Goal: Use online tool/utility: Utilize a website feature to perform a specific function

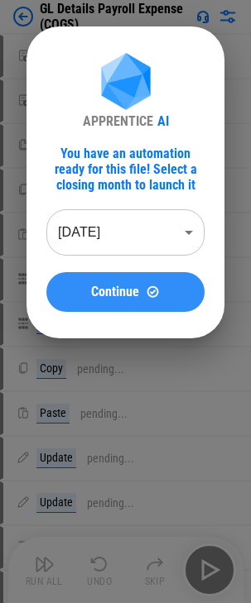
click at [141, 289] on div "Continue" at bounding box center [125, 292] width 118 height 14
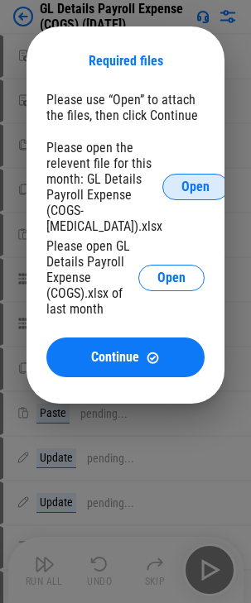
click at [181, 180] on span "Open" at bounding box center [195, 186] width 28 height 13
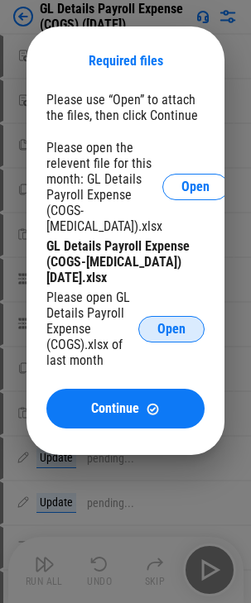
click at [159, 332] on span "Open" at bounding box center [171, 329] width 28 height 13
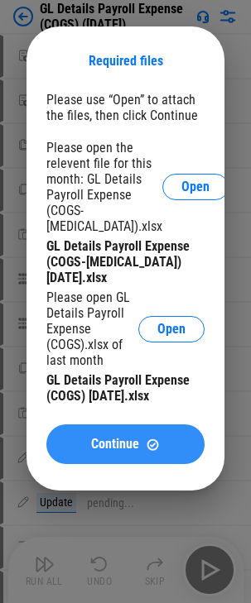
click at [146, 448] on img at bounding box center [153, 445] width 14 height 14
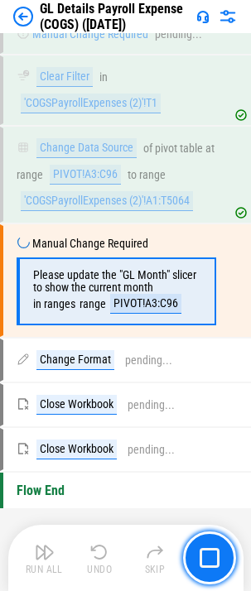
scroll to position [1648, 0]
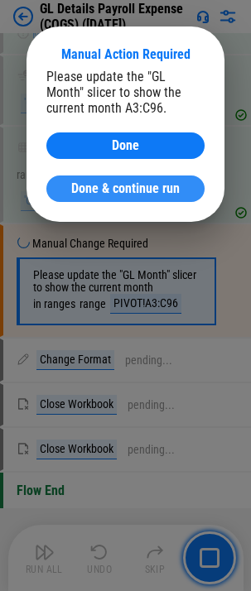
click at [151, 190] on span "Done & continue run" at bounding box center [125, 188] width 108 height 13
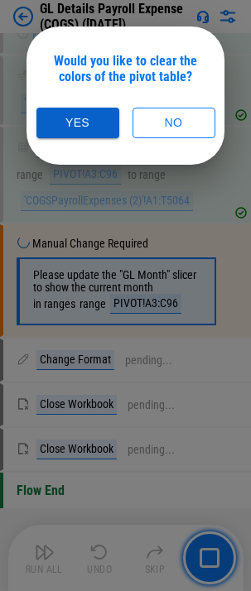
click at [67, 127] on button "Yes" at bounding box center [77, 123] width 83 height 31
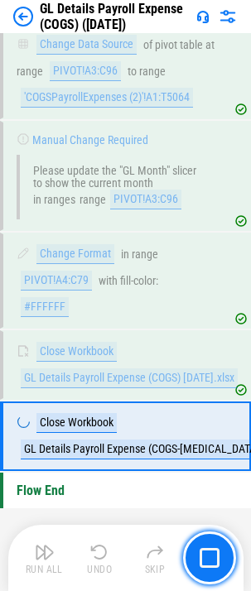
scroll to position [1766, 0]
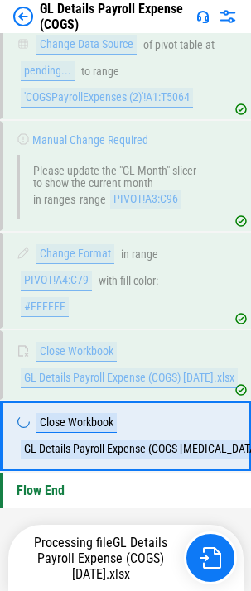
scroll to position [1766, 0]
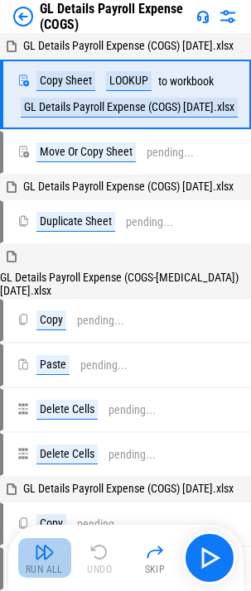
click at [45, 557] on img "button" at bounding box center [45, 552] width 20 height 20
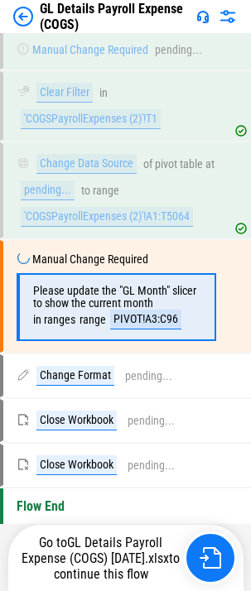
scroll to position [1648, 0]
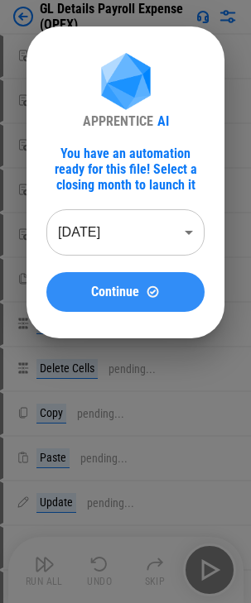
click at [112, 295] on span "Continue" at bounding box center [115, 291] width 48 height 13
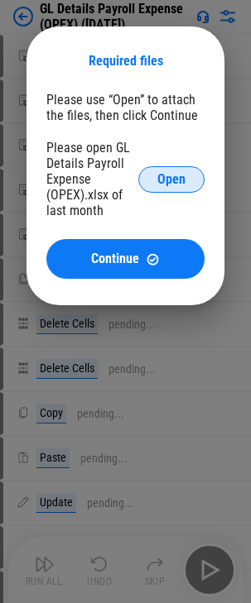
click at [169, 175] on span "Open" at bounding box center [171, 179] width 28 height 13
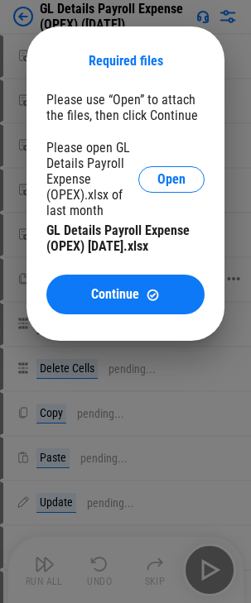
click at [124, 282] on button "Continue" at bounding box center [125, 295] width 158 height 40
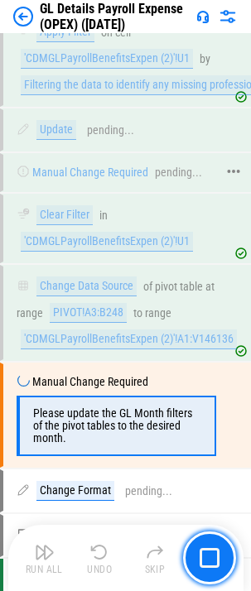
scroll to position [1806, 0]
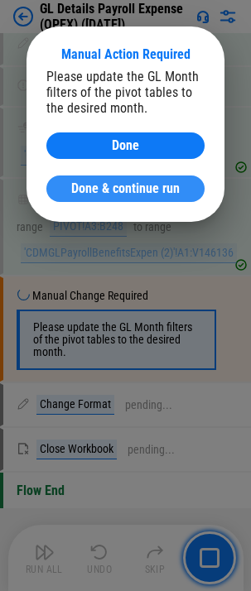
click at [152, 194] on span "Done & continue run" at bounding box center [125, 188] width 108 height 13
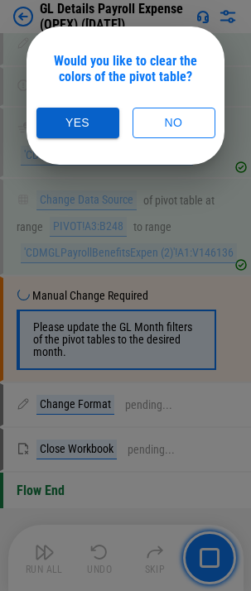
click at [85, 119] on button "Yes" at bounding box center [77, 123] width 83 height 31
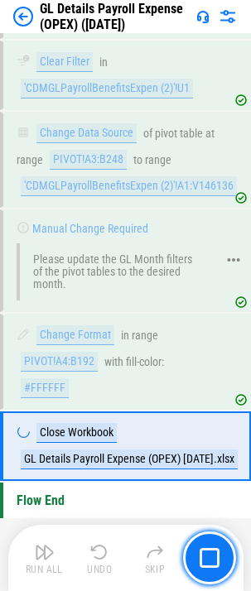
scroll to position [1883, 0]
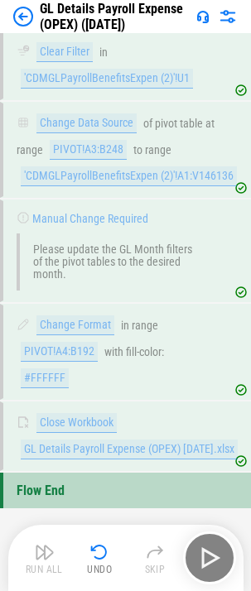
drag, startPoint x: 222, startPoint y: 561, endPoint x: 228, endPoint y: 546, distance: 16.0
click at [222, 561] on div "Run All Undo Skip" at bounding box center [127, 557] width 218 height 53
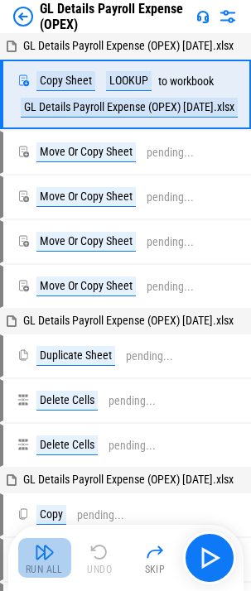
click at [53, 551] on img "button" at bounding box center [45, 552] width 20 height 20
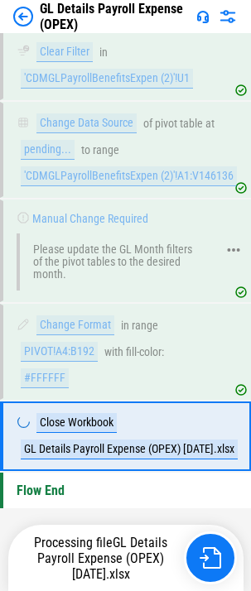
scroll to position [1883, 0]
